Goal: Information Seeking & Learning: Learn about a topic

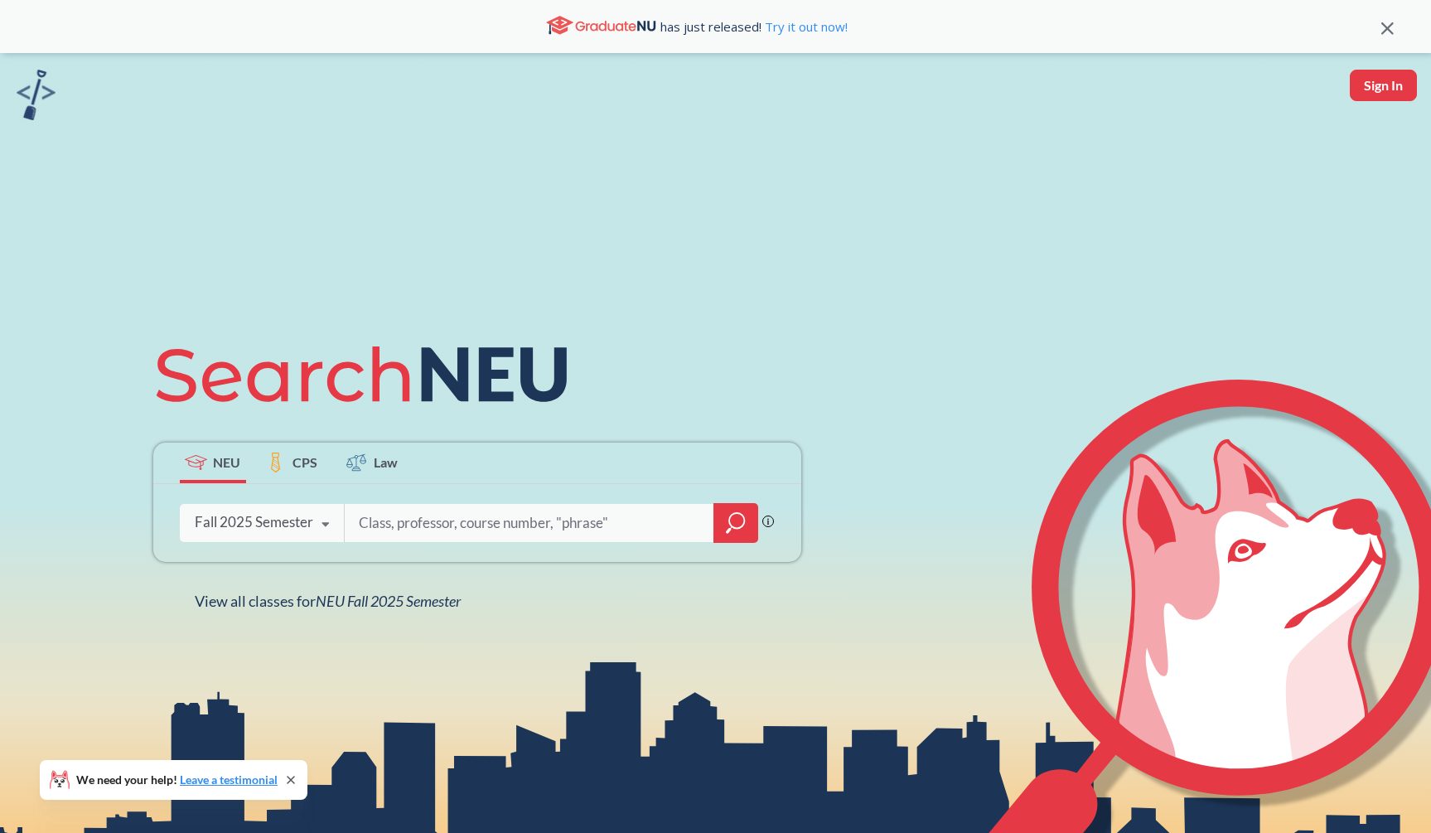
click at [743, 538] on div at bounding box center [736, 523] width 45 height 40
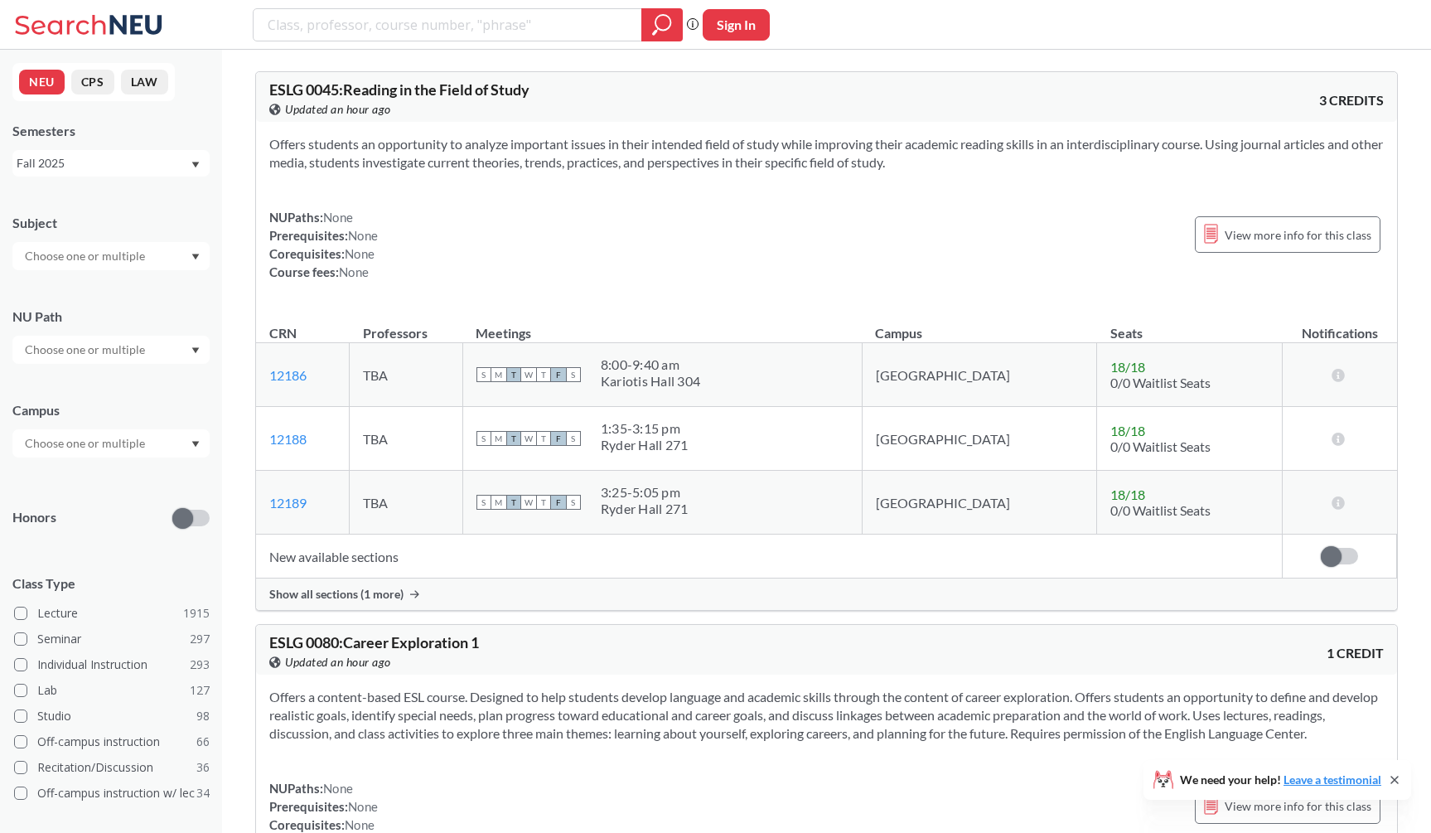
click at [158, 264] on div at bounding box center [110, 256] width 197 height 28
click at [135, 350] on p "Mathematics" at bounding box center [115, 353] width 187 height 17
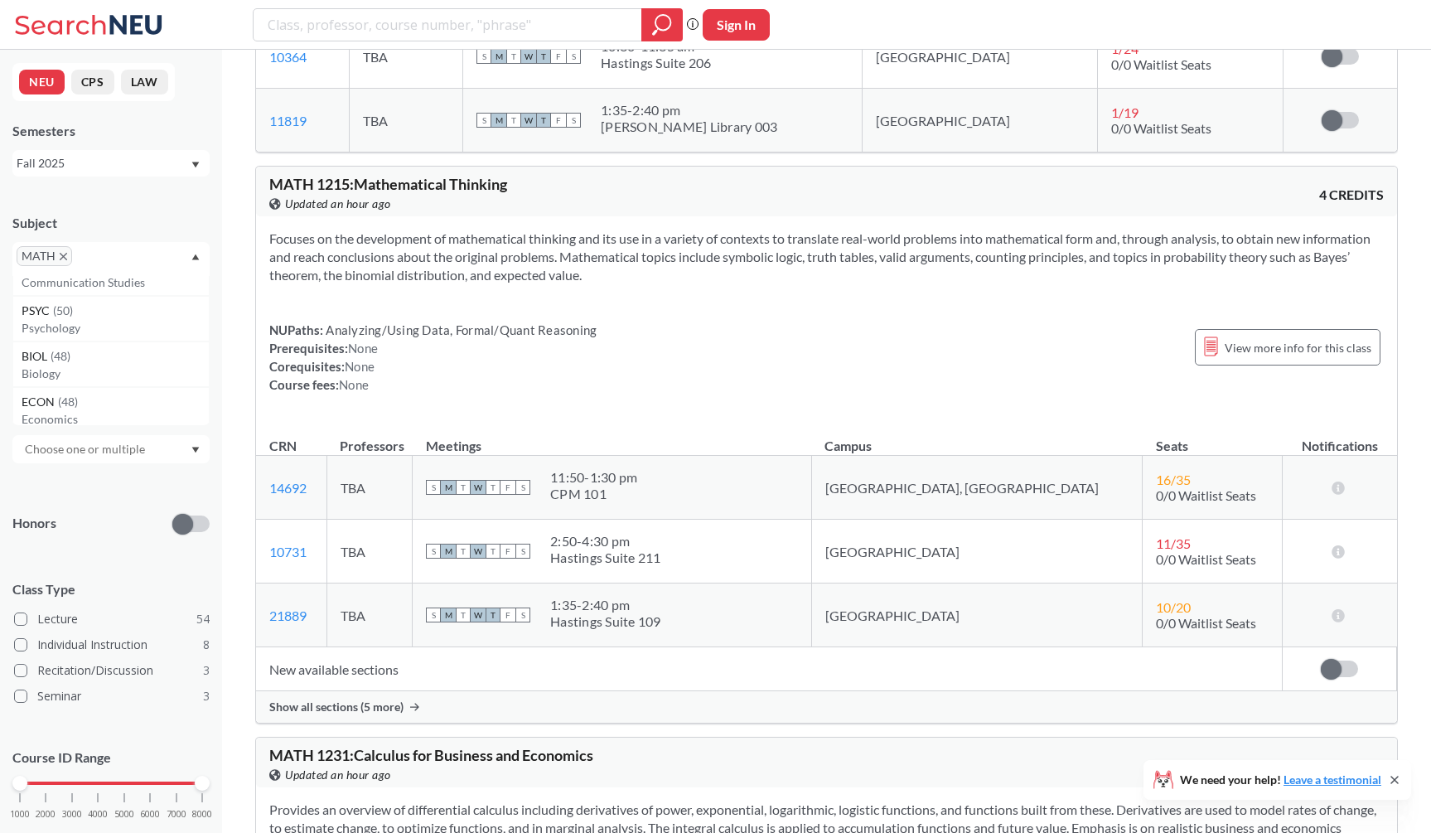
scroll to position [900, 0]
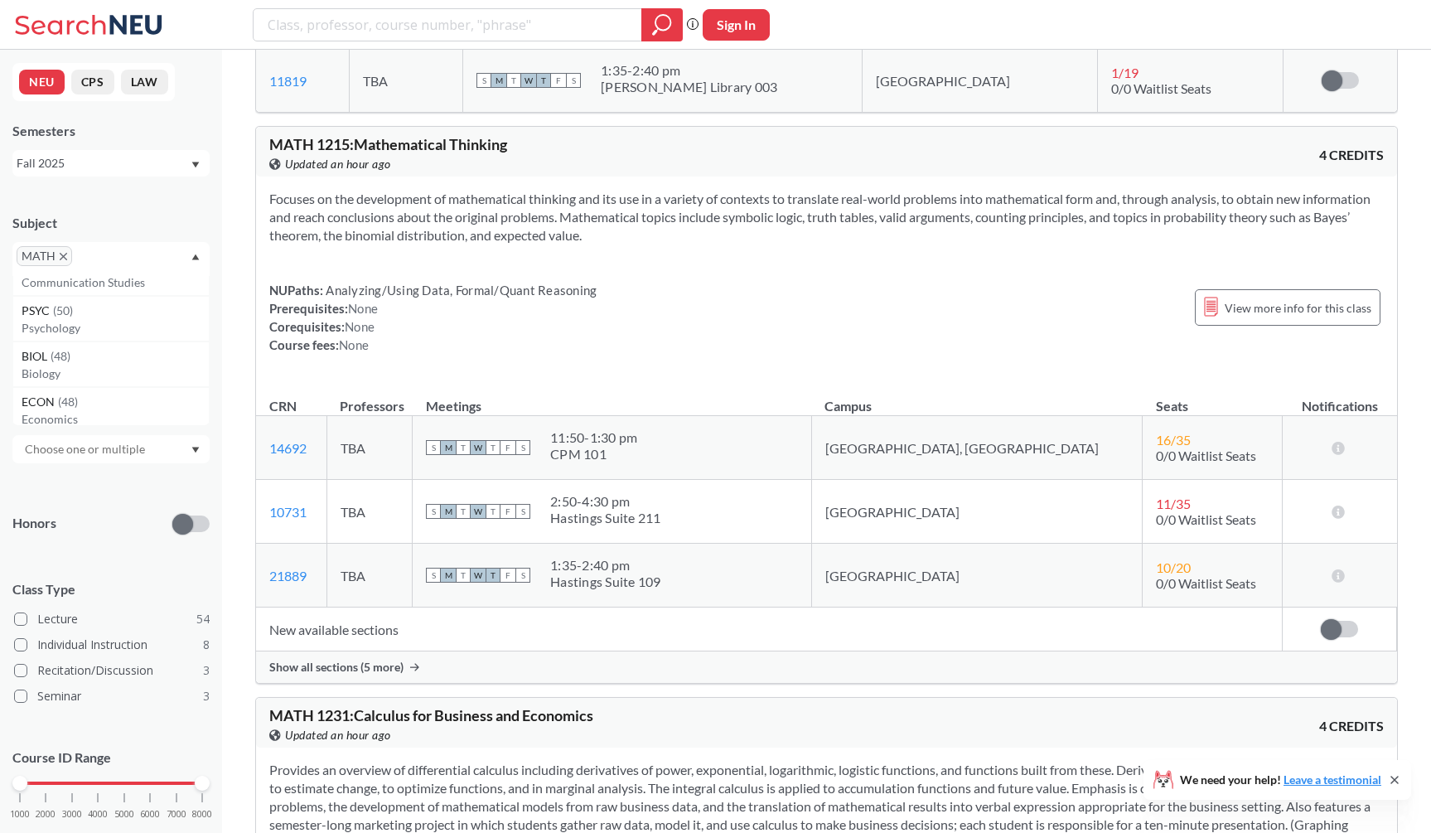
click at [412, 381] on th "Professors" at bounding box center [369, 398] width 85 height 36
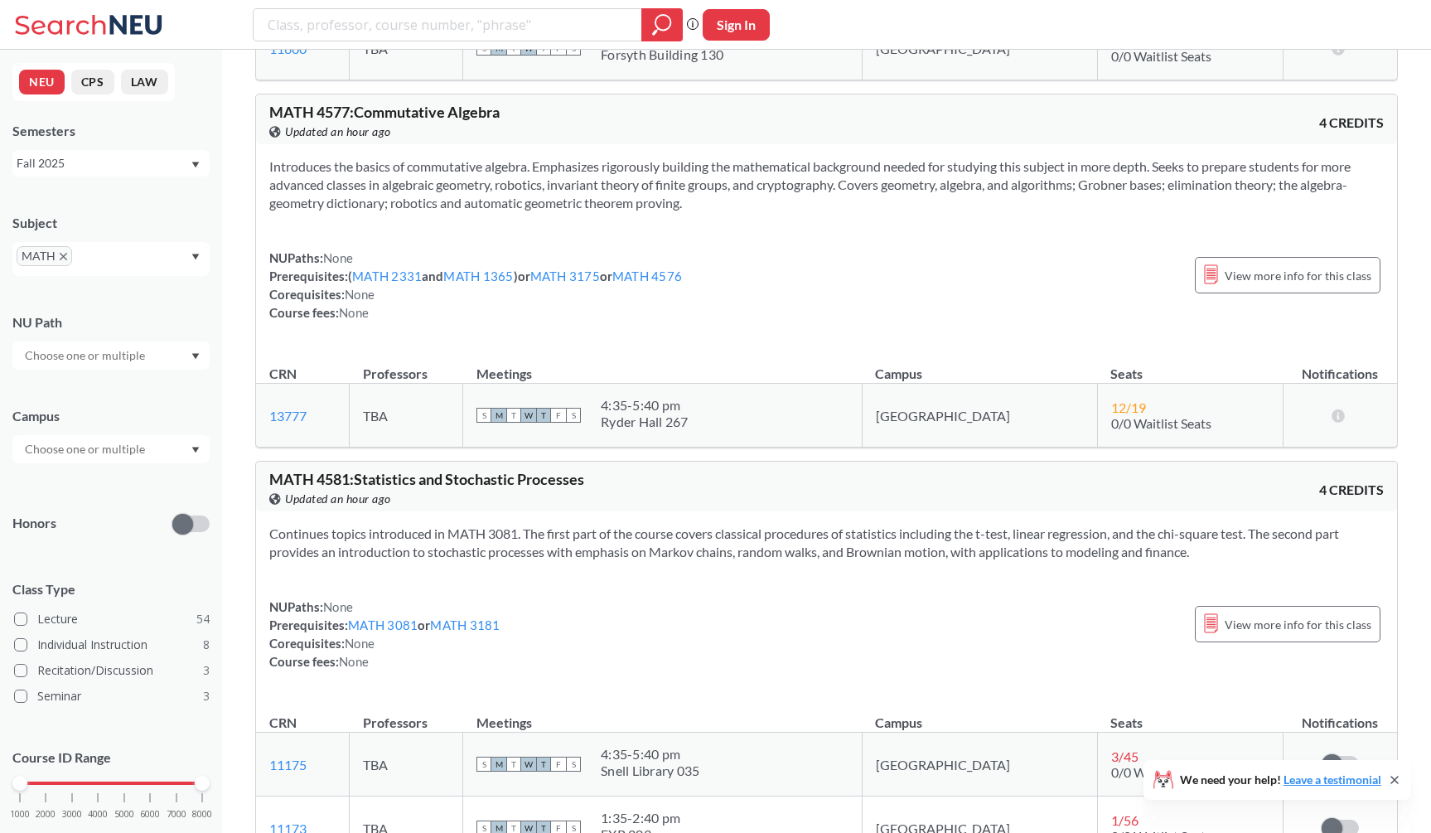
scroll to position [14517, 0]
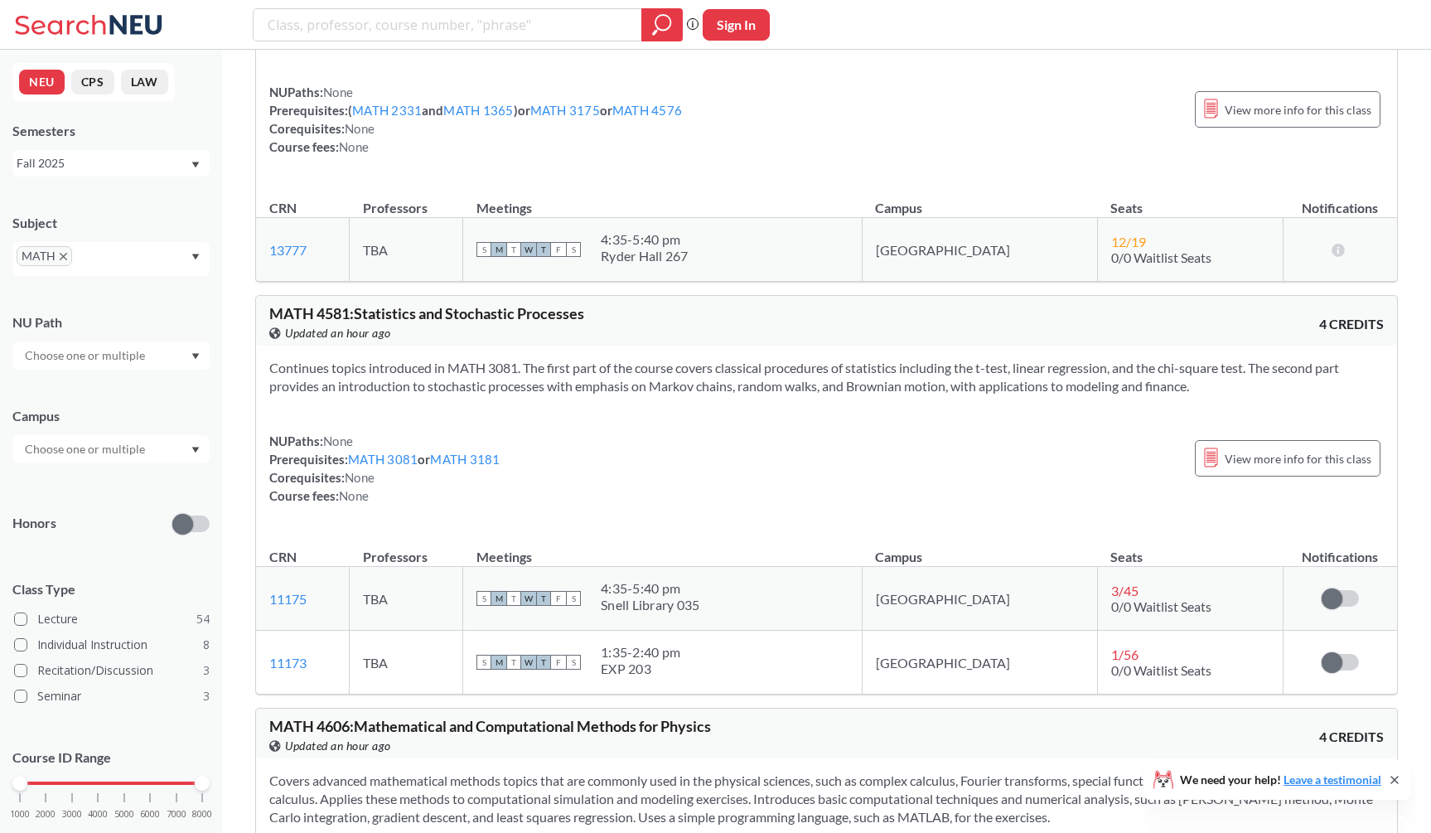
click at [62, 255] on icon "X to remove pill" at bounding box center [63, 256] width 7 height 7
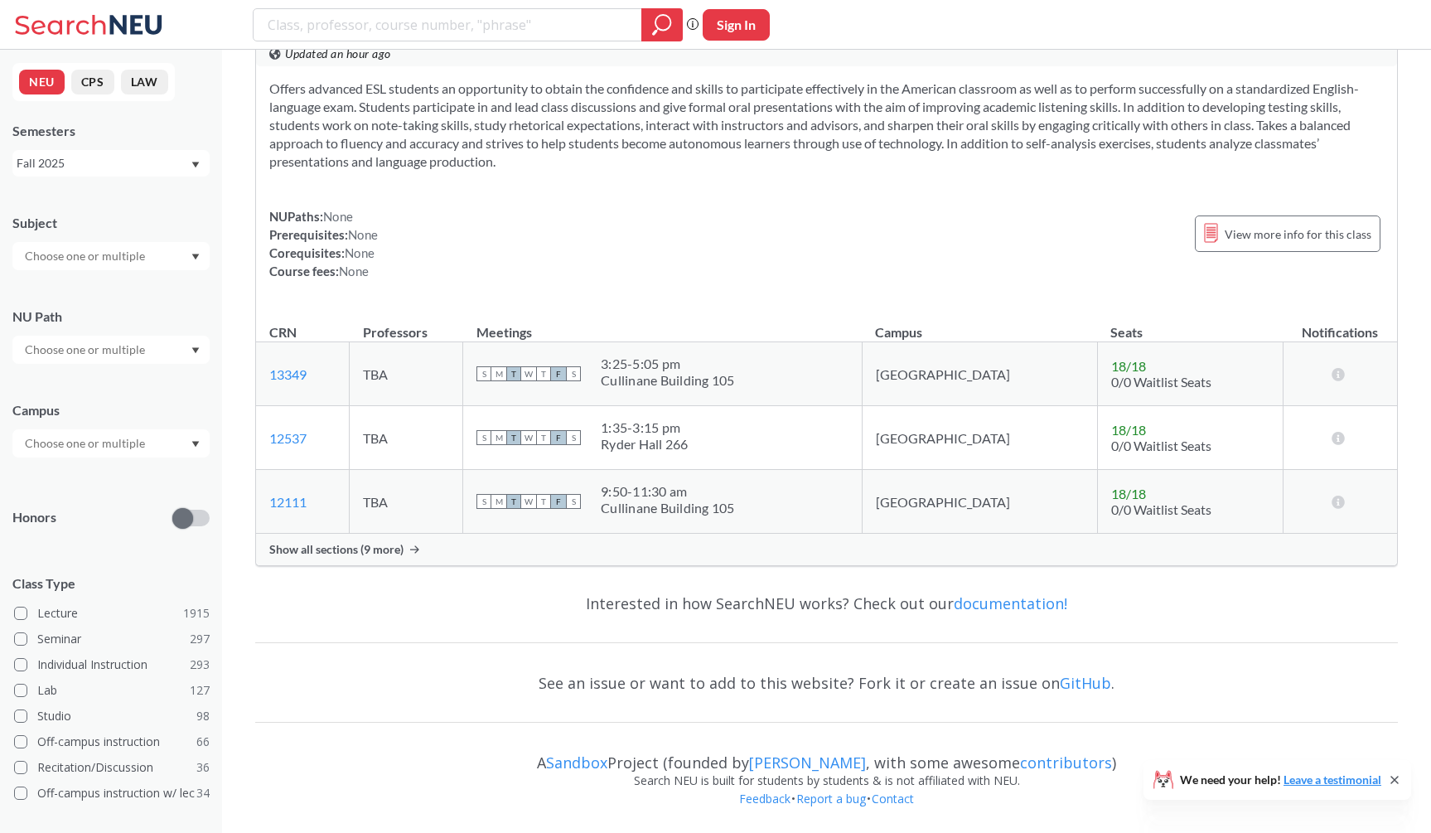
scroll to position [4884, 0]
click at [80, 255] on input "text" at bounding box center [86, 256] width 139 height 20
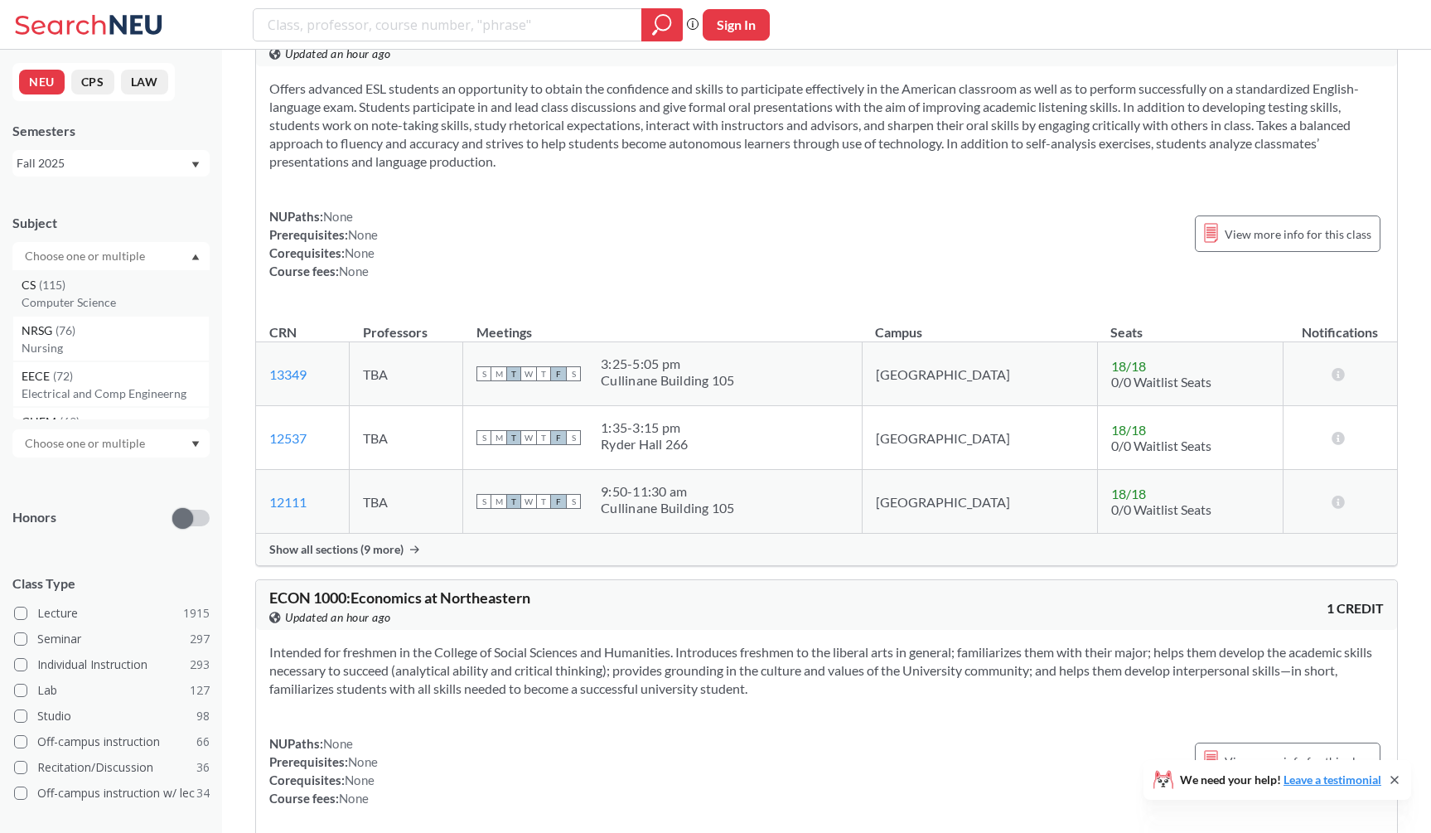
click at [76, 298] on p "Computer Science" at bounding box center [115, 302] width 187 height 17
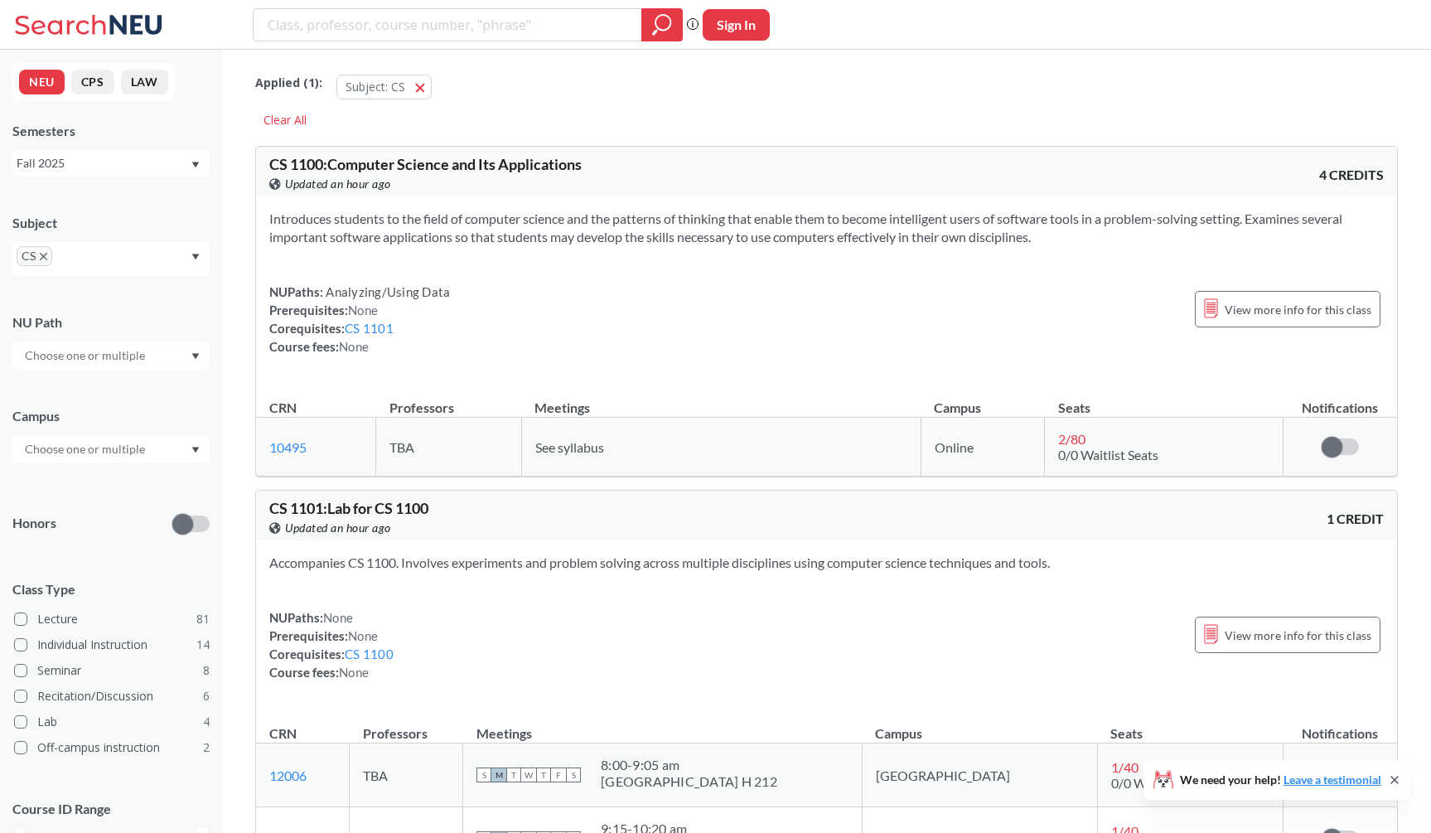
click at [371, 229] on section "Introduces students to the field of computer science and the patterns of thinki…" at bounding box center [826, 228] width 1115 height 36
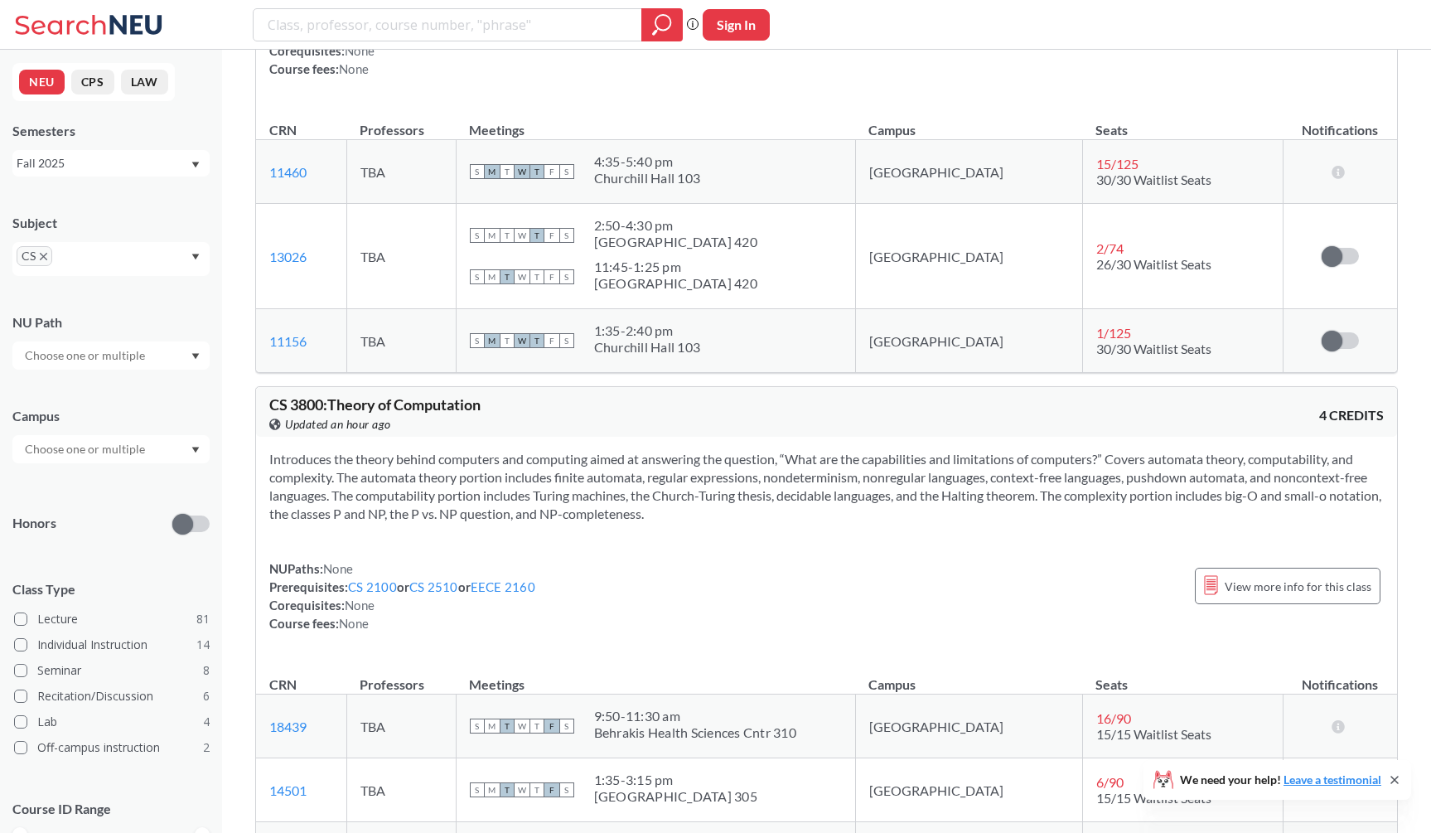
scroll to position [9631, 0]
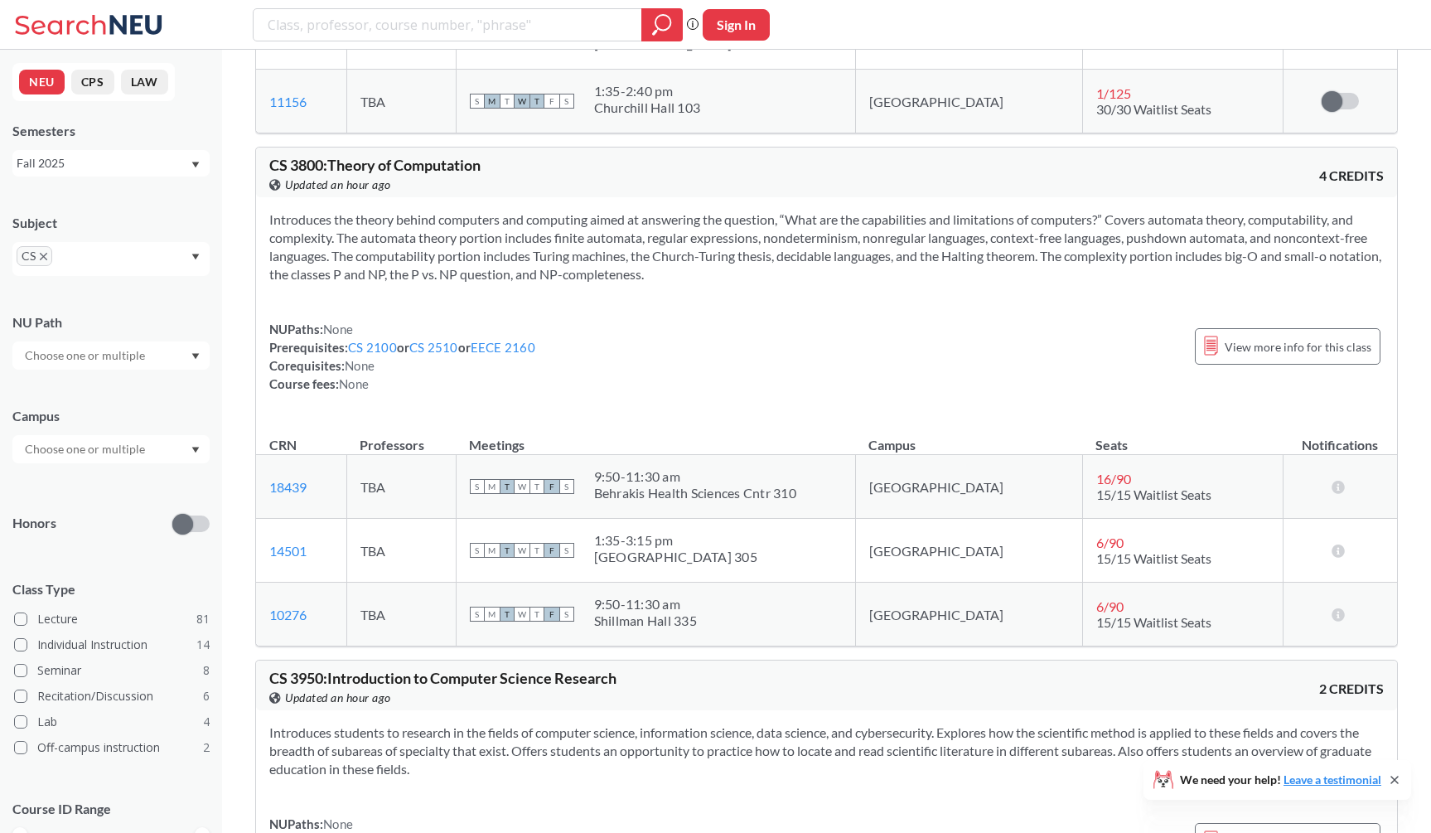
click at [372, 238] on section "Introduces the theory behind computers and computing aimed at answering the que…" at bounding box center [826, 247] width 1115 height 73
click at [375, 197] on div "CS 3800 : Theory of Computation View this course on Banner. Updated an hour ago…" at bounding box center [826, 173] width 1141 height 50
click at [375, 230] on section "Introduces the theory behind computers and computing aimed at answering the que…" at bounding box center [826, 247] width 1115 height 73
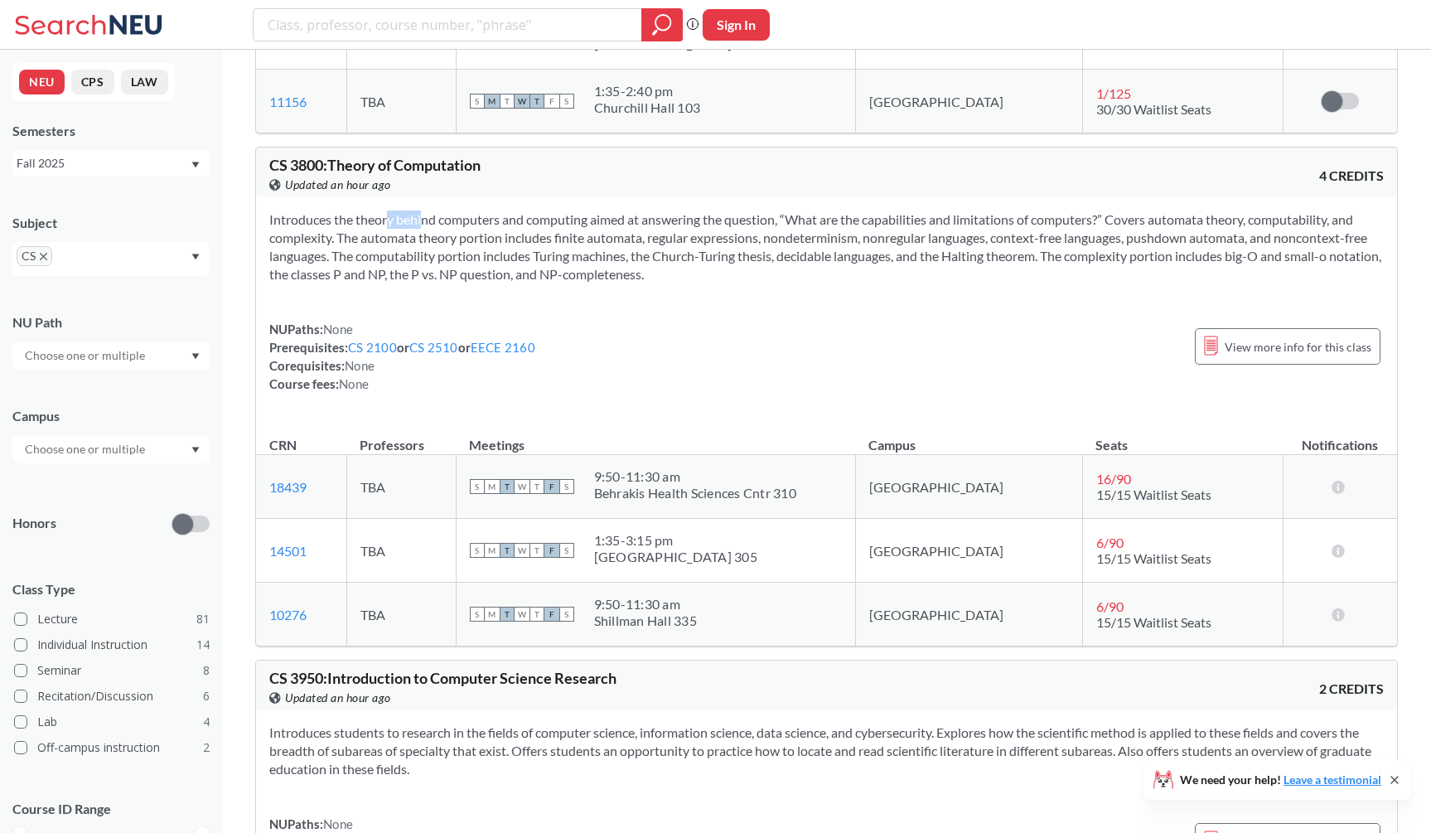
click at [375, 230] on section "Introduces the theory behind computers and computing aimed at answering the que…" at bounding box center [826, 247] width 1115 height 73
click at [375, 217] on div "Introduces the theory behind computers and computing aimed at answering the que…" at bounding box center [826, 308] width 1141 height 222
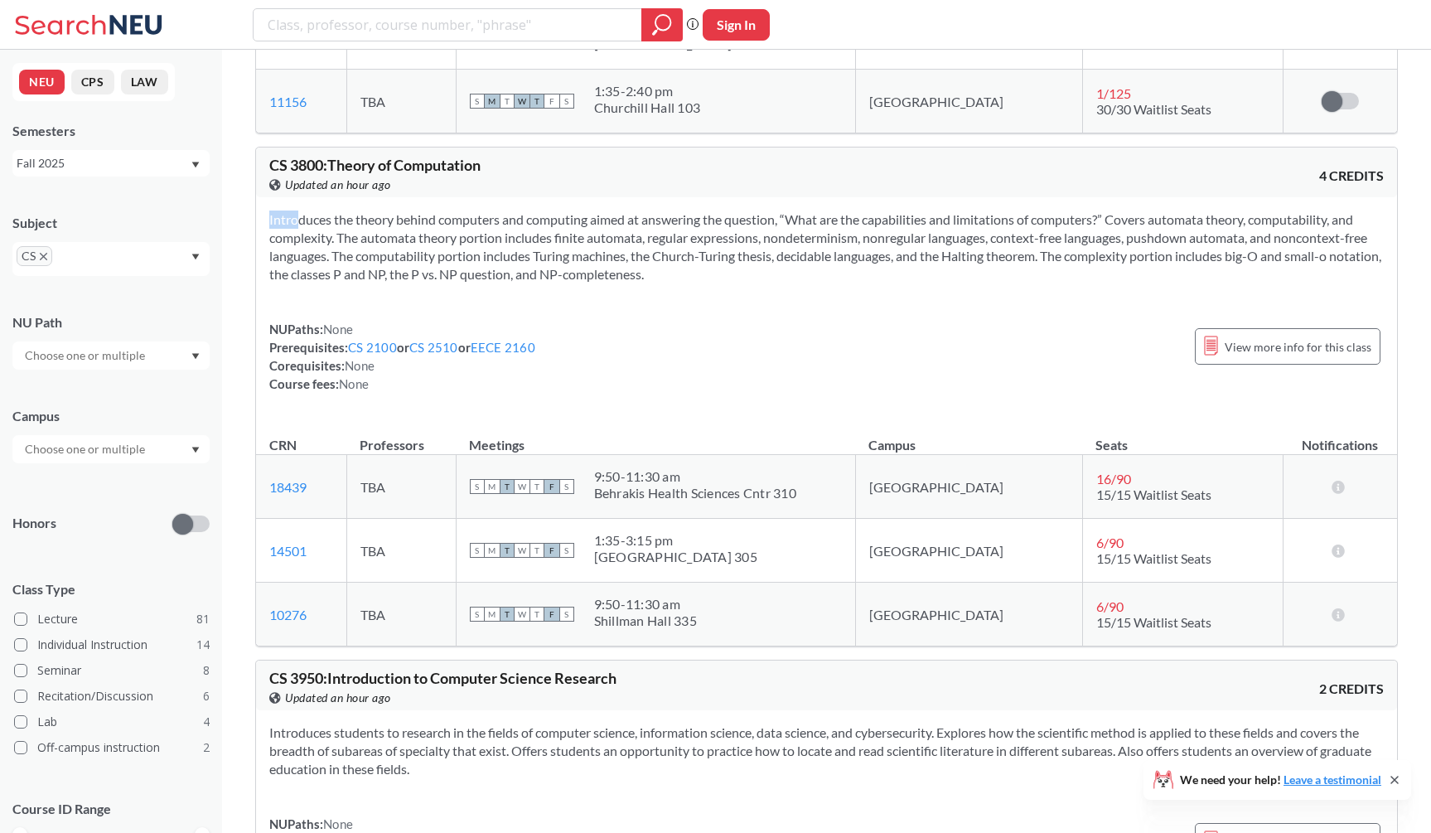
click at [376, 215] on div "Introduces the theory behind computers and computing aimed at answering the que…" at bounding box center [826, 308] width 1141 height 222
click at [376, 223] on div "Introduces the theory behind computers and computing aimed at answering the que…" at bounding box center [826, 308] width 1141 height 222
click at [389, 222] on div "Introduces the theory behind computers and computing aimed at answering the que…" at bounding box center [826, 308] width 1141 height 222
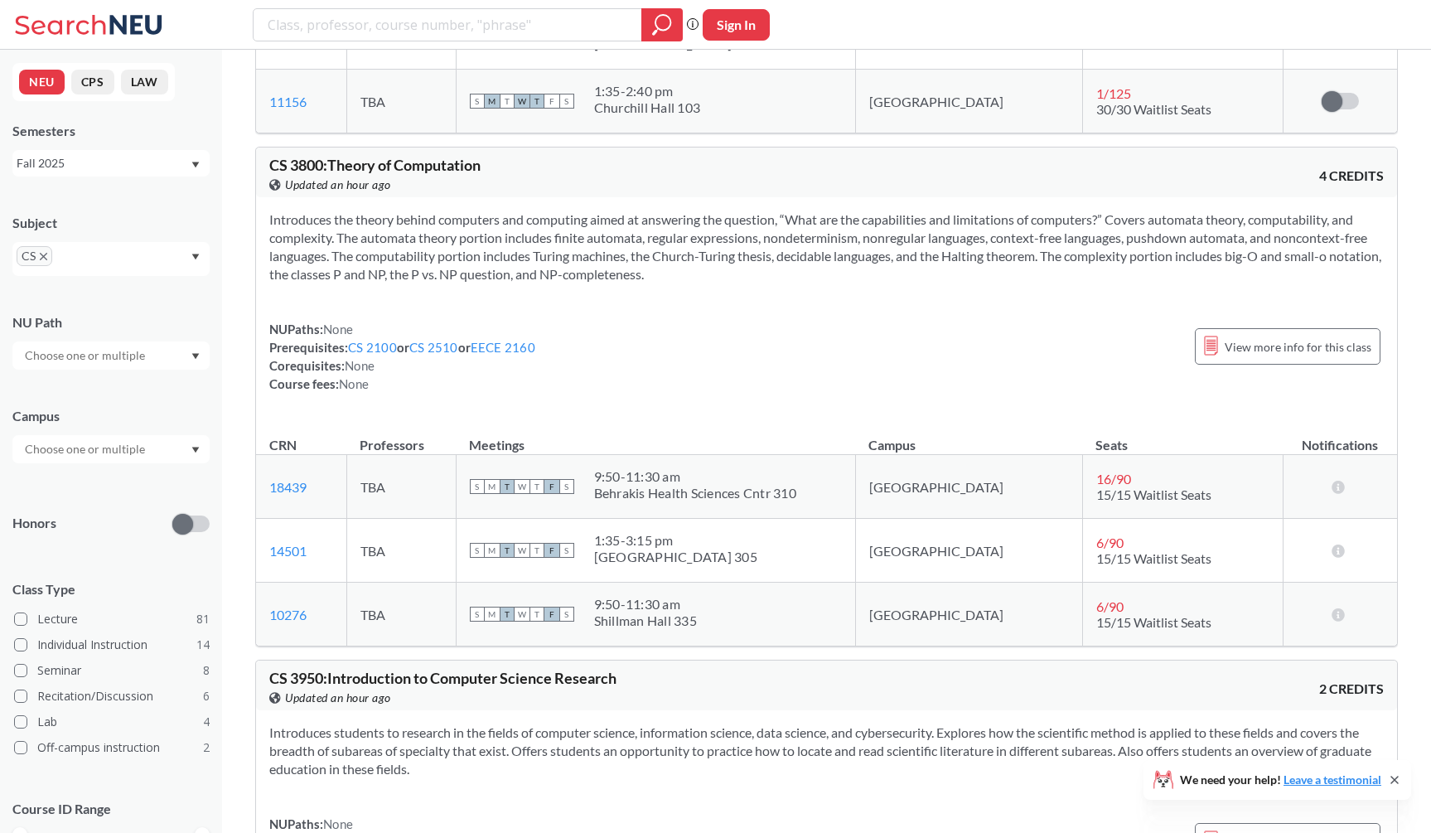
click at [389, 222] on div "Introduces the theory behind computers and computing aimed at answering the que…" at bounding box center [826, 308] width 1141 height 222
click at [390, 222] on div "Introduces the theory behind computers and computing aimed at answering the que…" at bounding box center [826, 308] width 1141 height 222
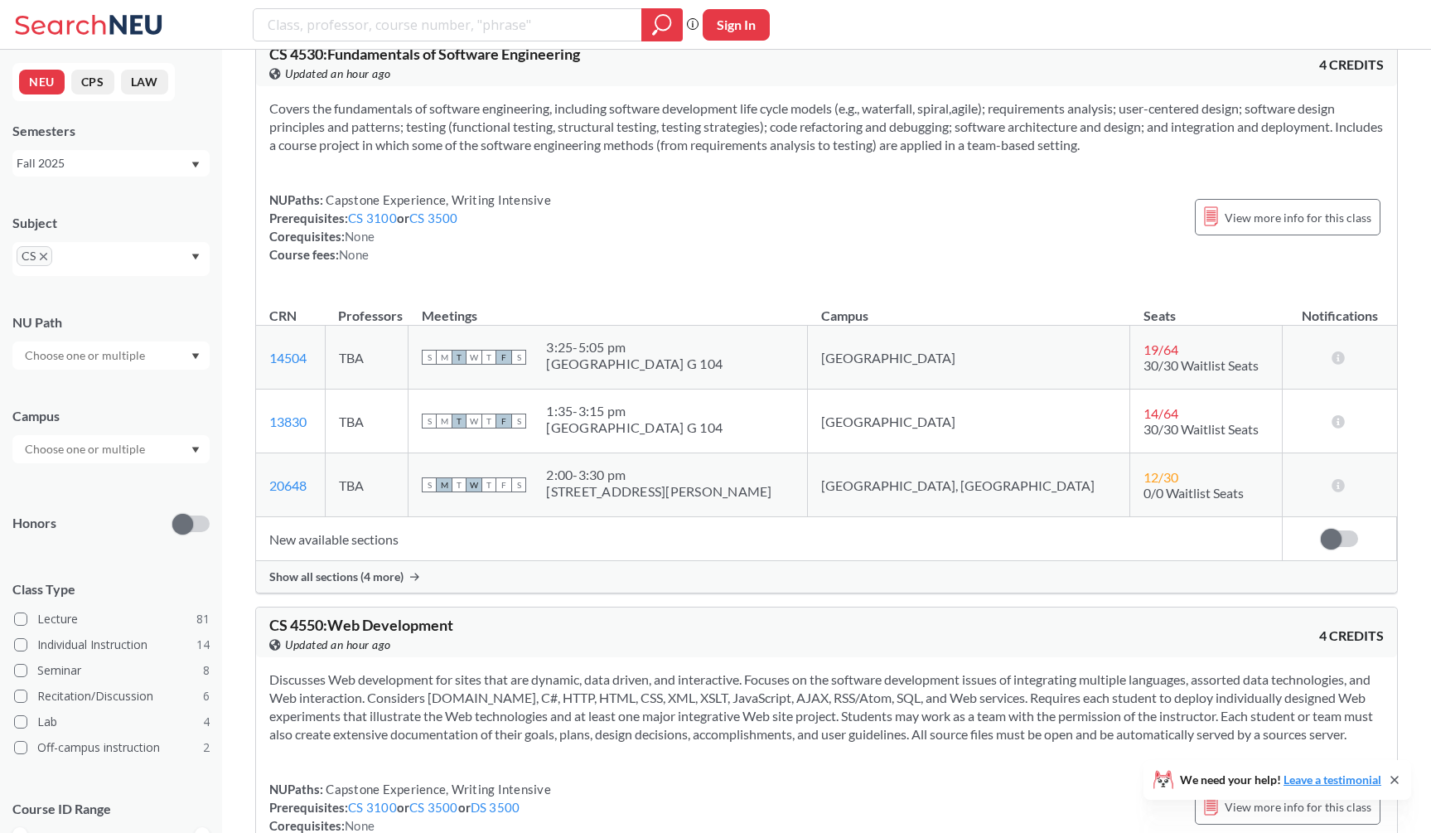
scroll to position [14442, 0]
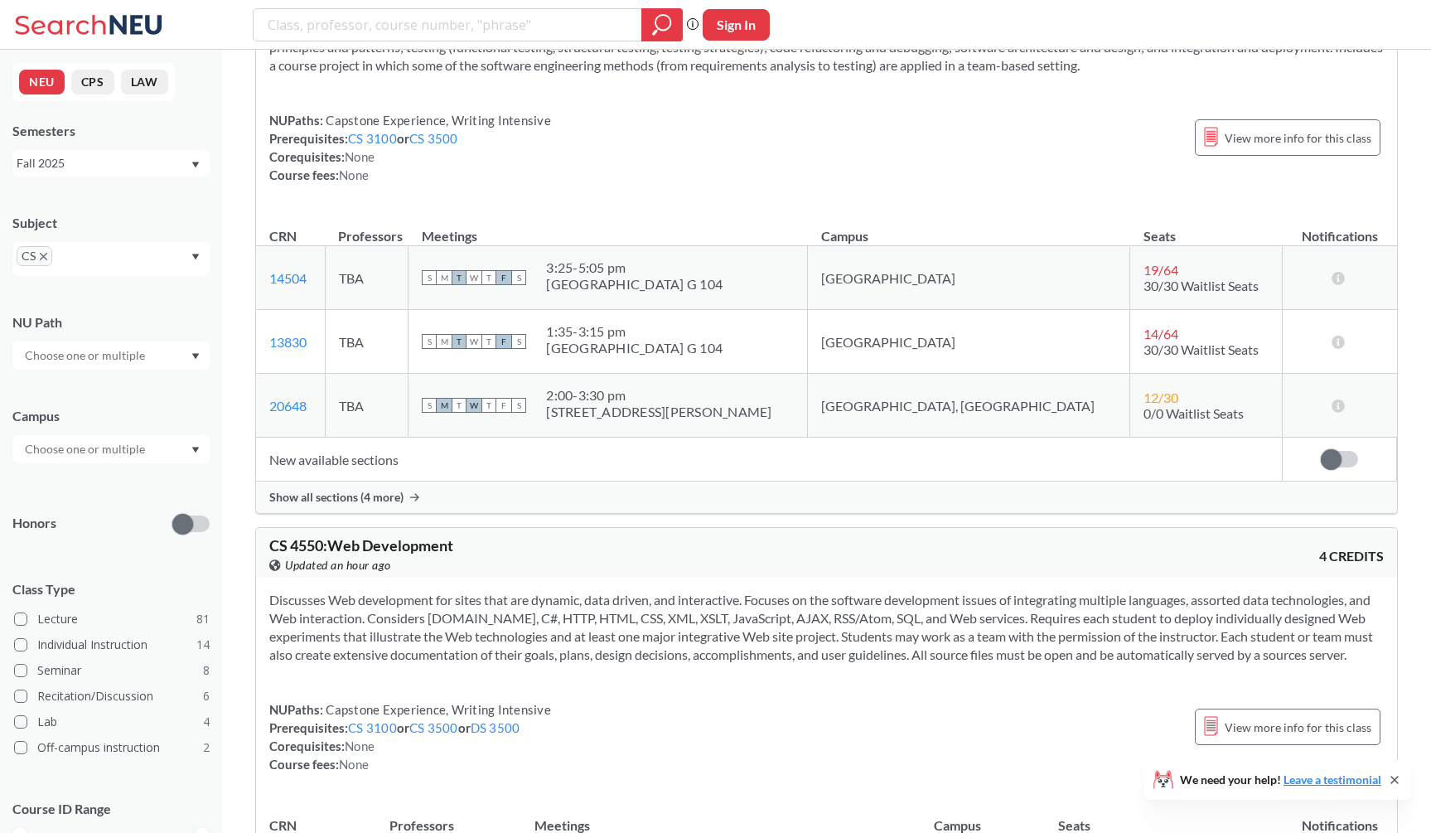
click at [408, 513] on div "Show all sections (4 more)" at bounding box center [826, 497] width 1141 height 31
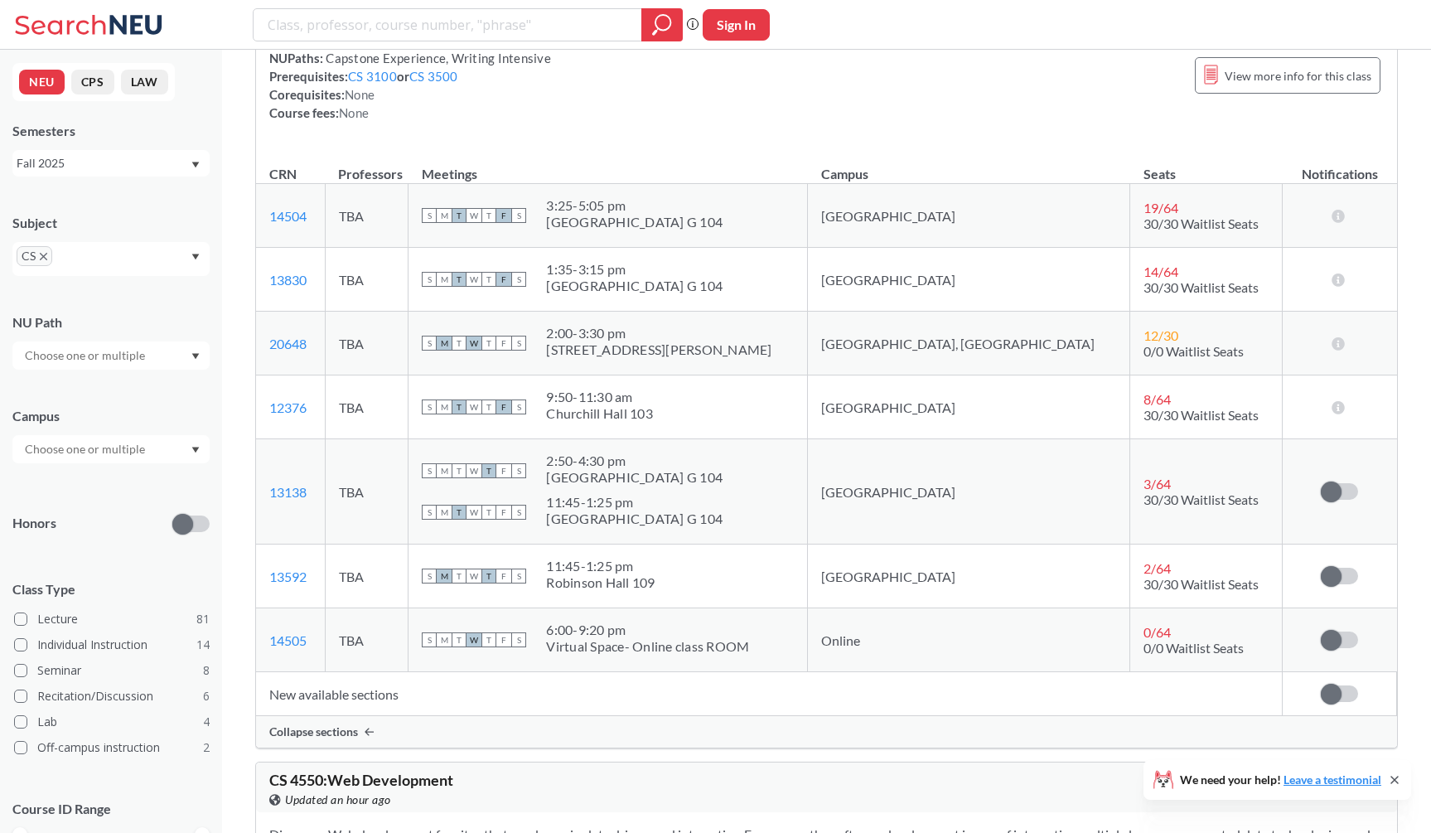
scroll to position [14505, 0]
